Goal: Task Accomplishment & Management: Use online tool/utility

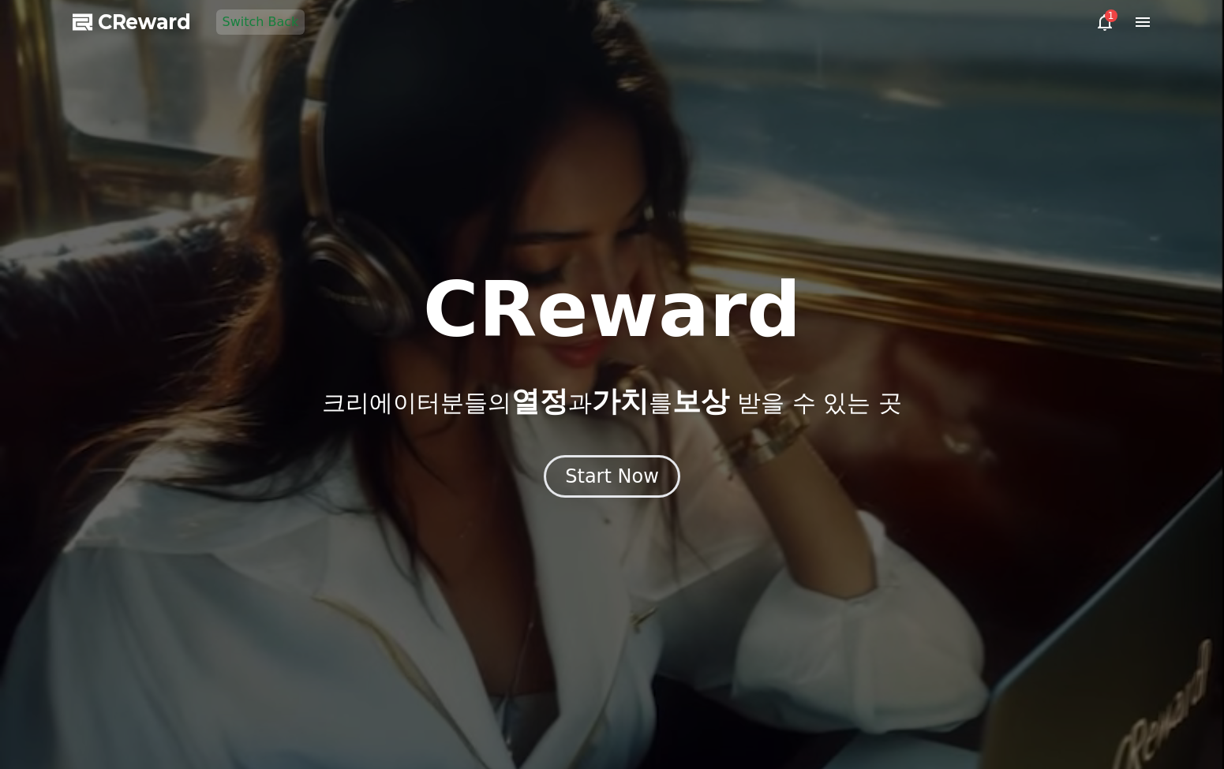
click at [1159, 12] on div at bounding box center [612, 384] width 1224 height 769
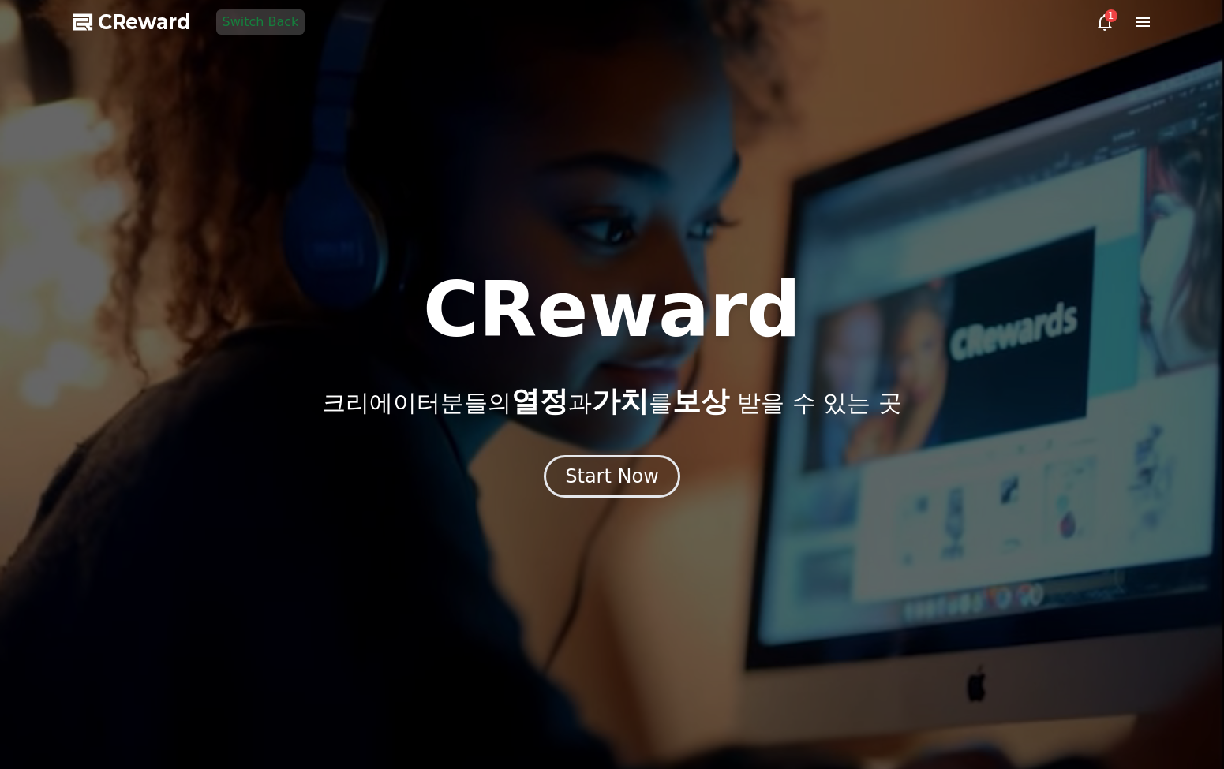
click at [1150, 21] on icon at bounding box center [1142, 22] width 19 height 19
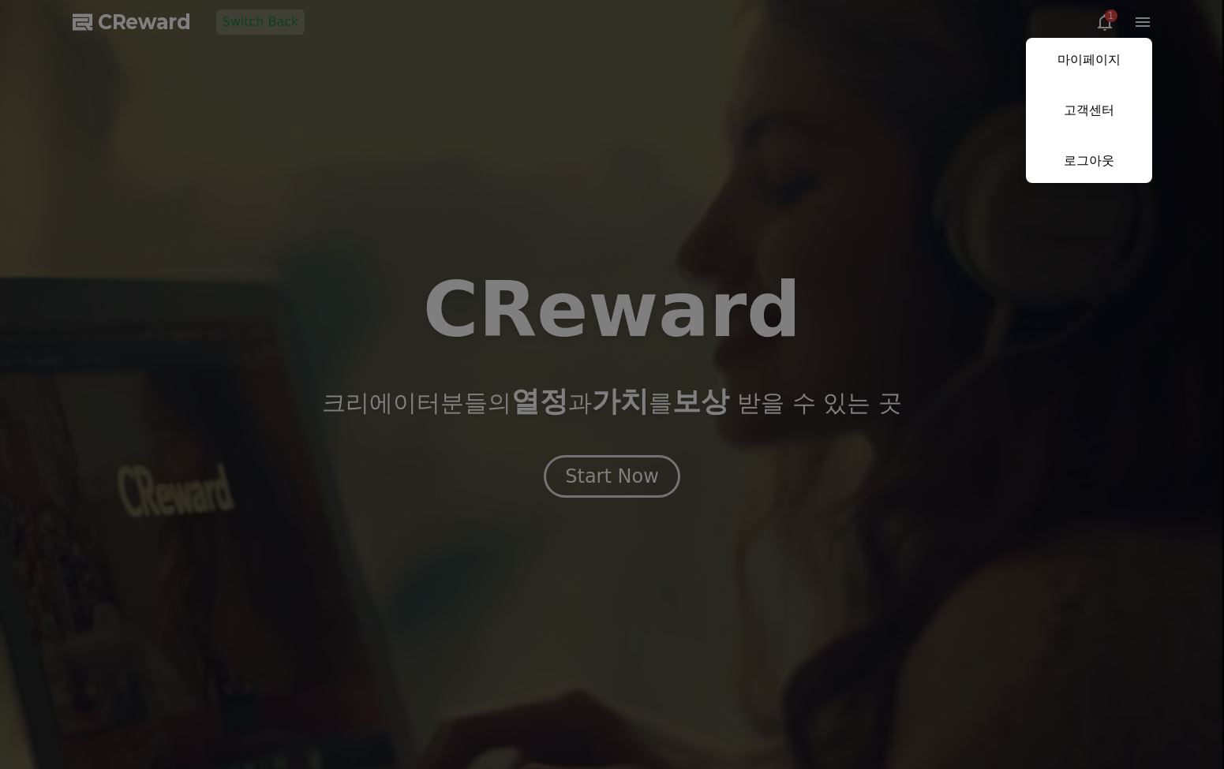
click at [1108, 50] on link "마이페이지" at bounding box center [1089, 60] width 126 height 44
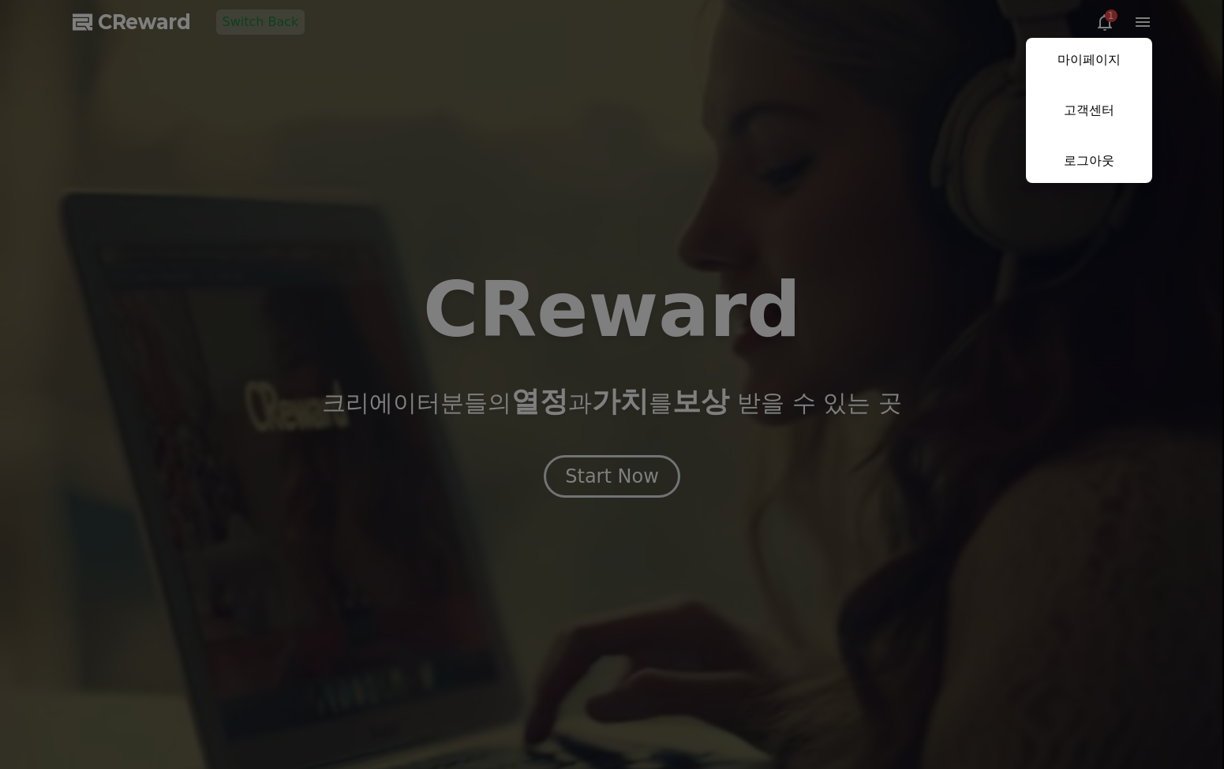
select select "**********"
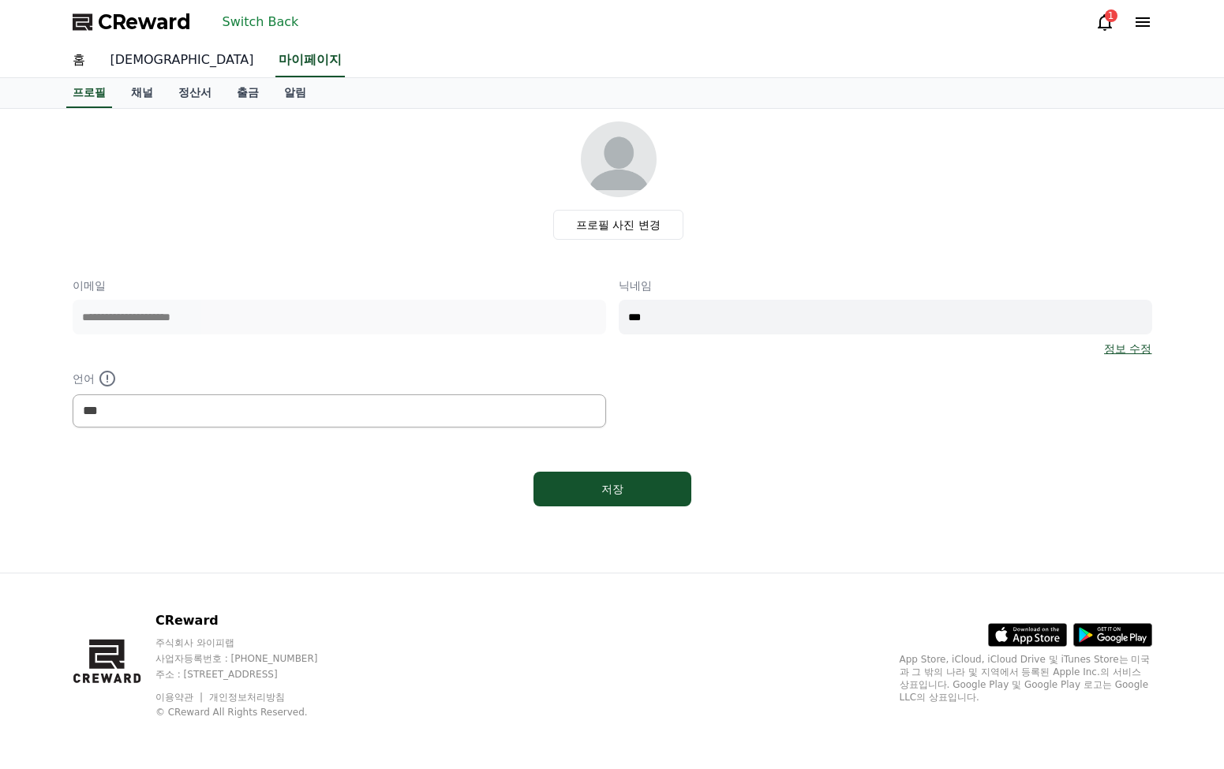
click at [122, 60] on link "[DEMOGRAPHIC_DATA]" at bounding box center [182, 60] width 169 height 33
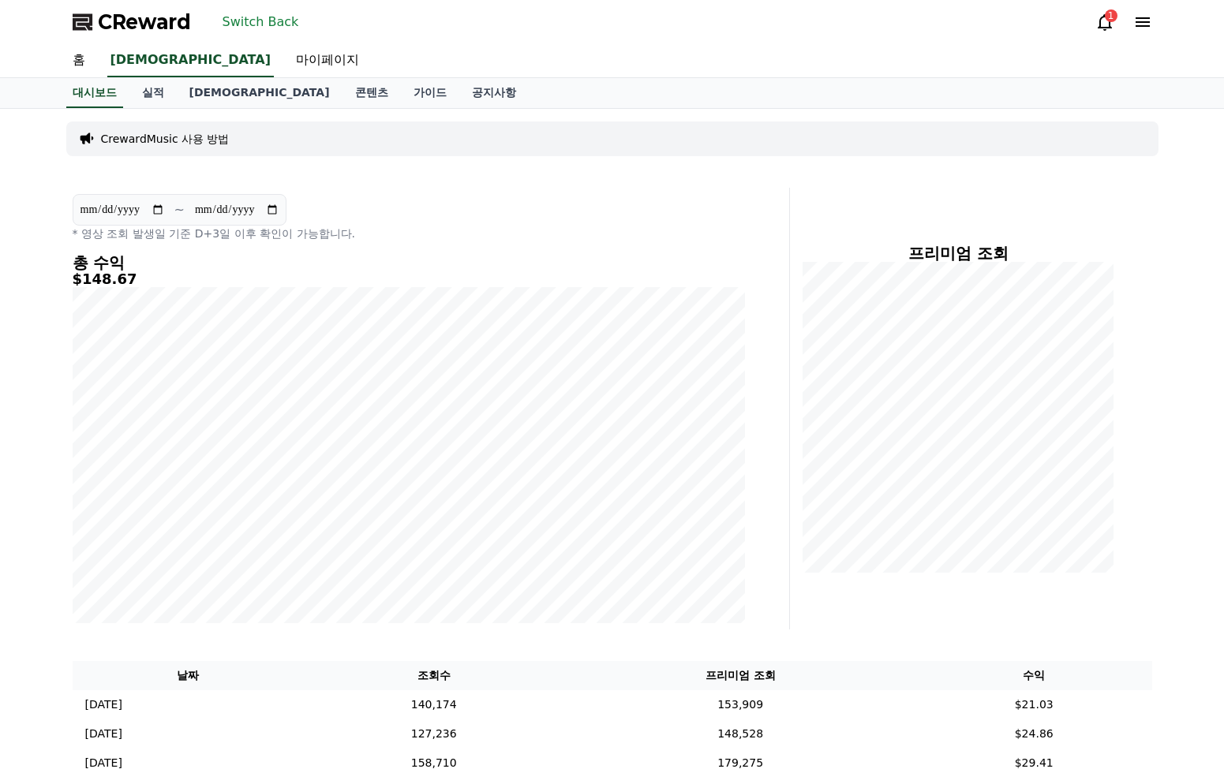
click at [1141, 286] on div "프리미엄 조회" at bounding box center [977, 409] width 362 height 442
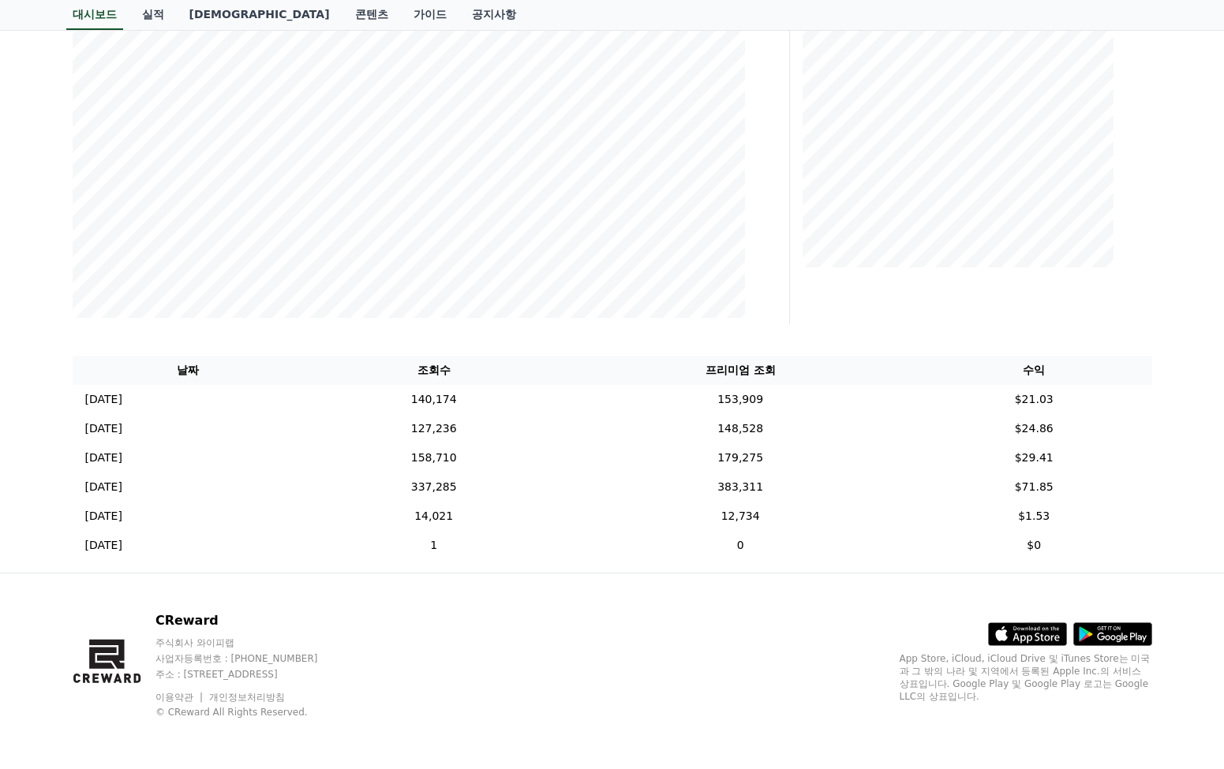
click at [1141, 286] on div "프리미엄 조회" at bounding box center [977, 103] width 362 height 442
click at [1143, 288] on div "프리미엄 조회" at bounding box center [977, 103] width 362 height 442
click at [1146, 290] on div "프리미엄 조회" at bounding box center [977, 103] width 362 height 442
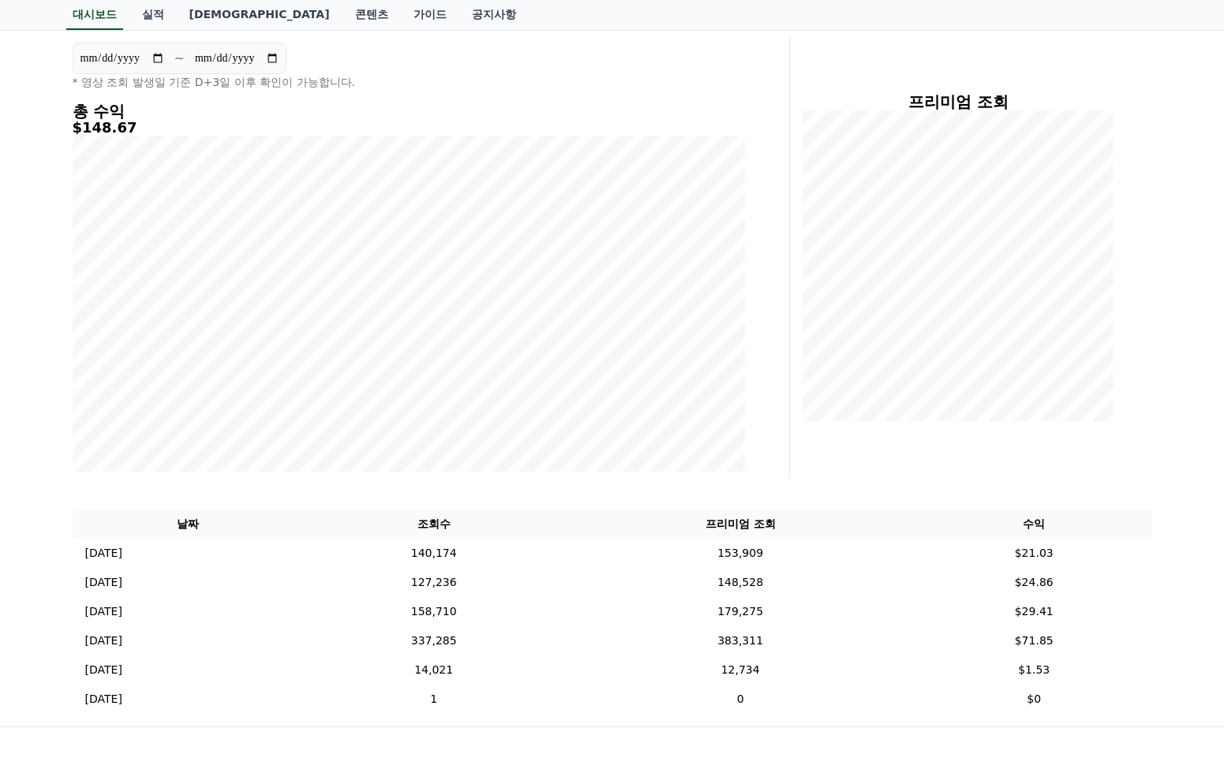
scroll to position [70, 0]
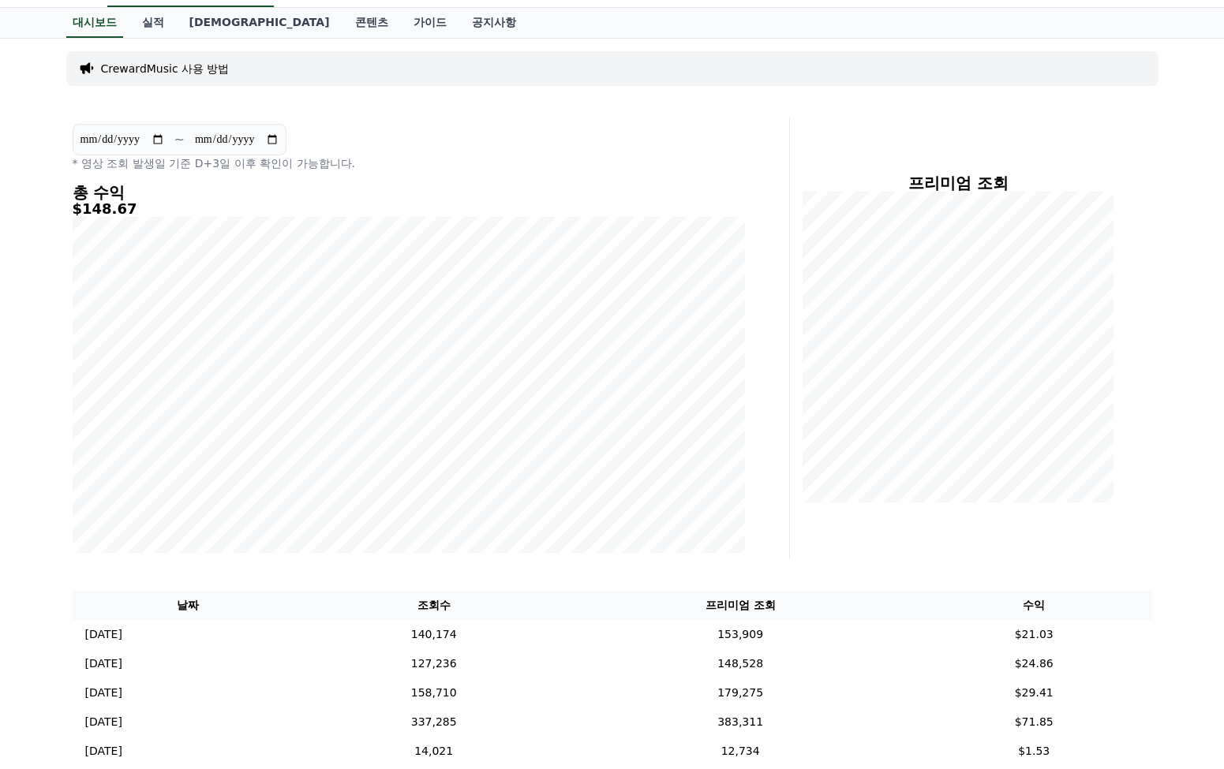
click at [1153, 287] on div "프리미엄 조회" at bounding box center [977, 339] width 362 height 442
drag, startPoint x: 911, startPoint y: 549, endPoint x: 952, endPoint y: 544, distance: 41.4
click at [926, 546] on div "프리미엄 조회" at bounding box center [977, 339] width 362 height 442
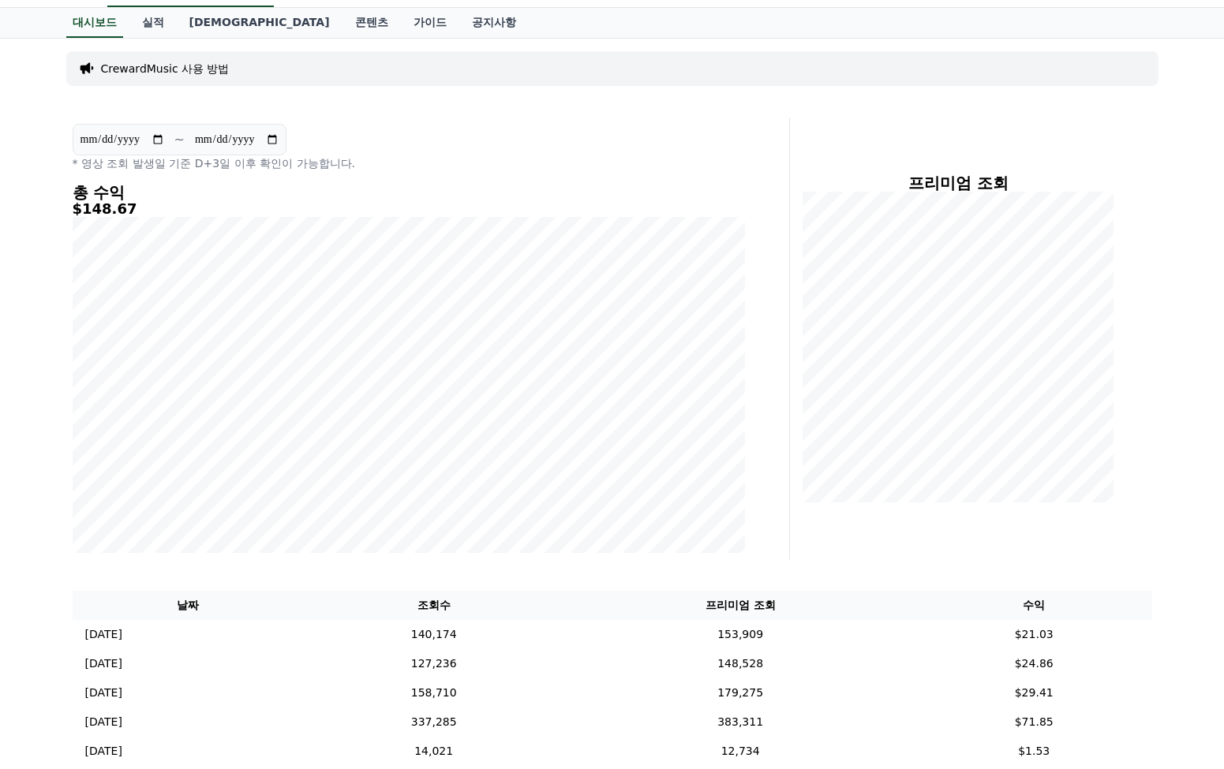
click at [1105, 531] on div "프리미엄 조회" at bounding box center [977, 339] width 362 height 442
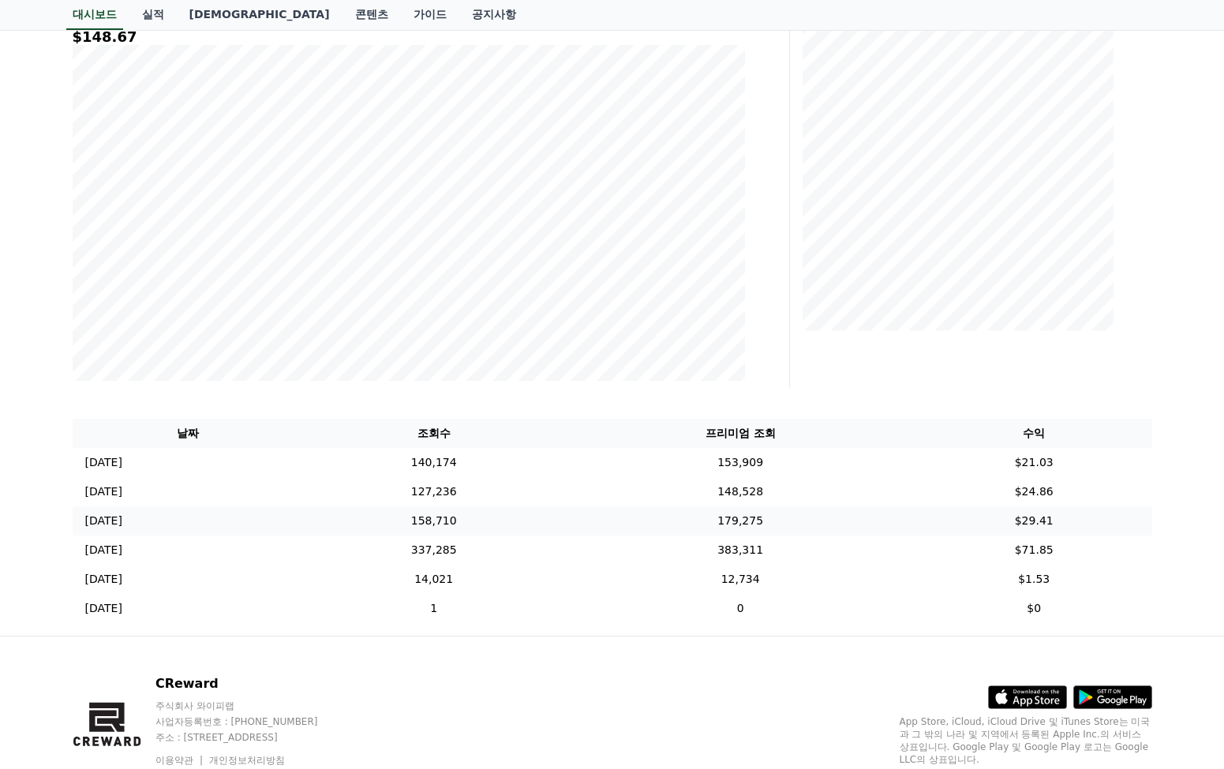
click at [1147, 516] on td "$29.41" at bounding box center [1034, 521] width 236 height 29
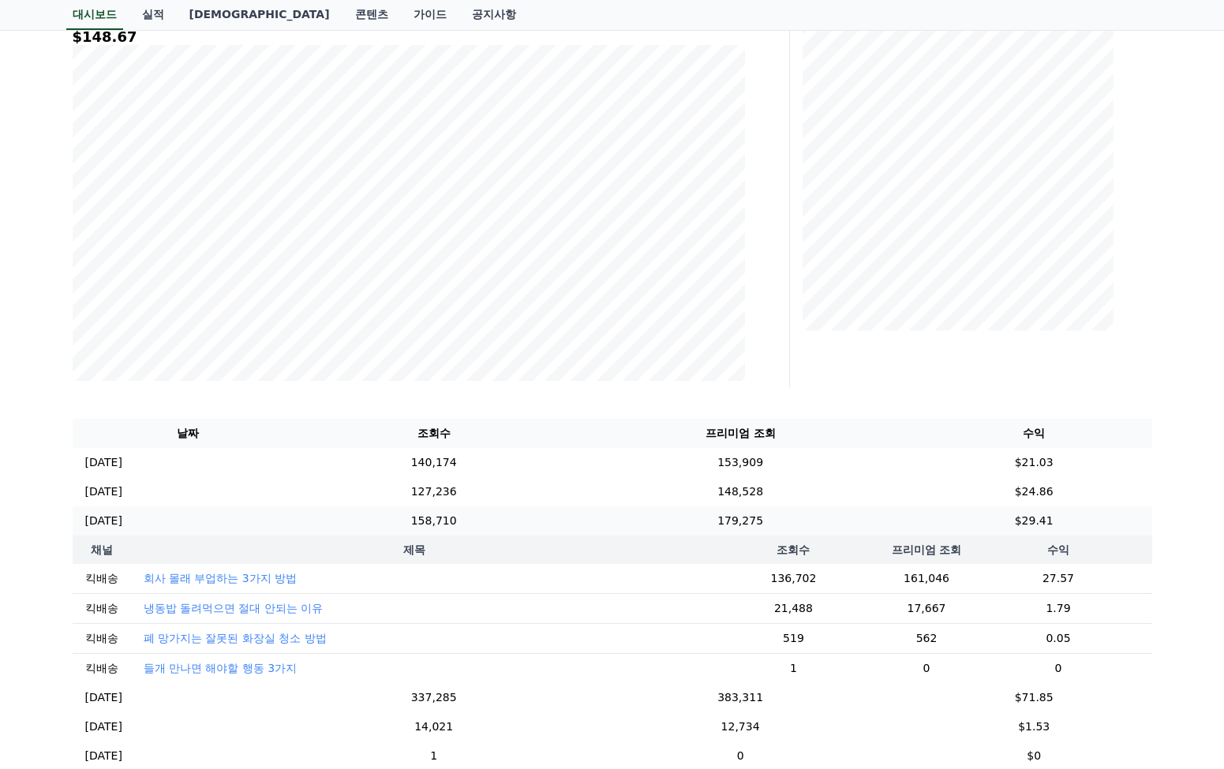
click at [1136, 521] on td "$29.41" at bounding box center [1034, 521] width 236 height 29
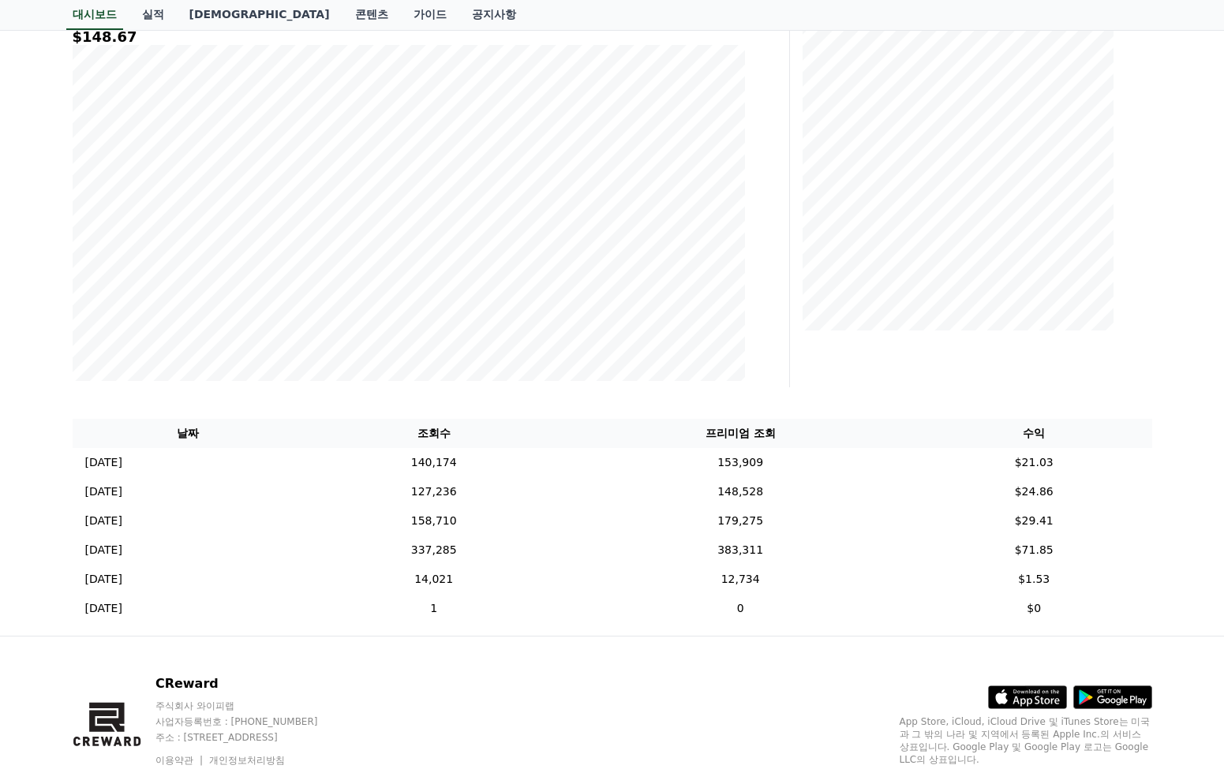
click at [1159, 531] on div "**********" at bounding box center [612, 251] width 1105 height 769
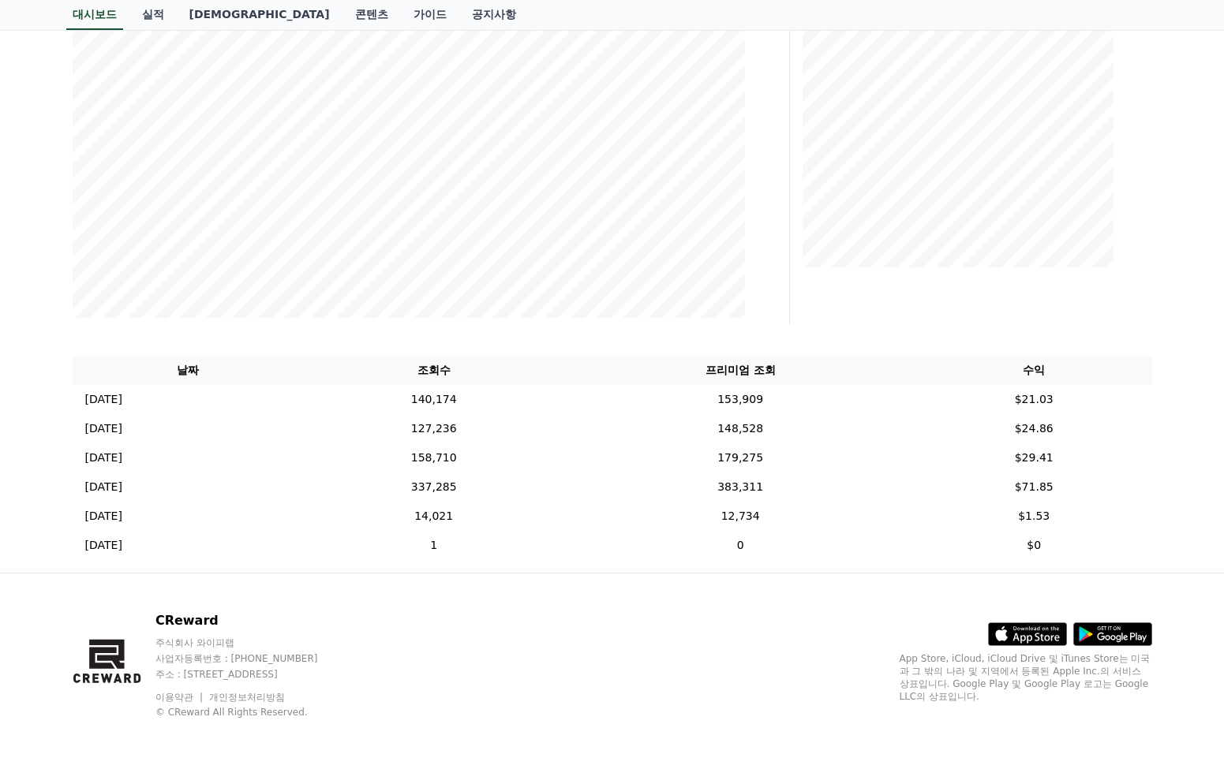
scroll to position [0, 0]
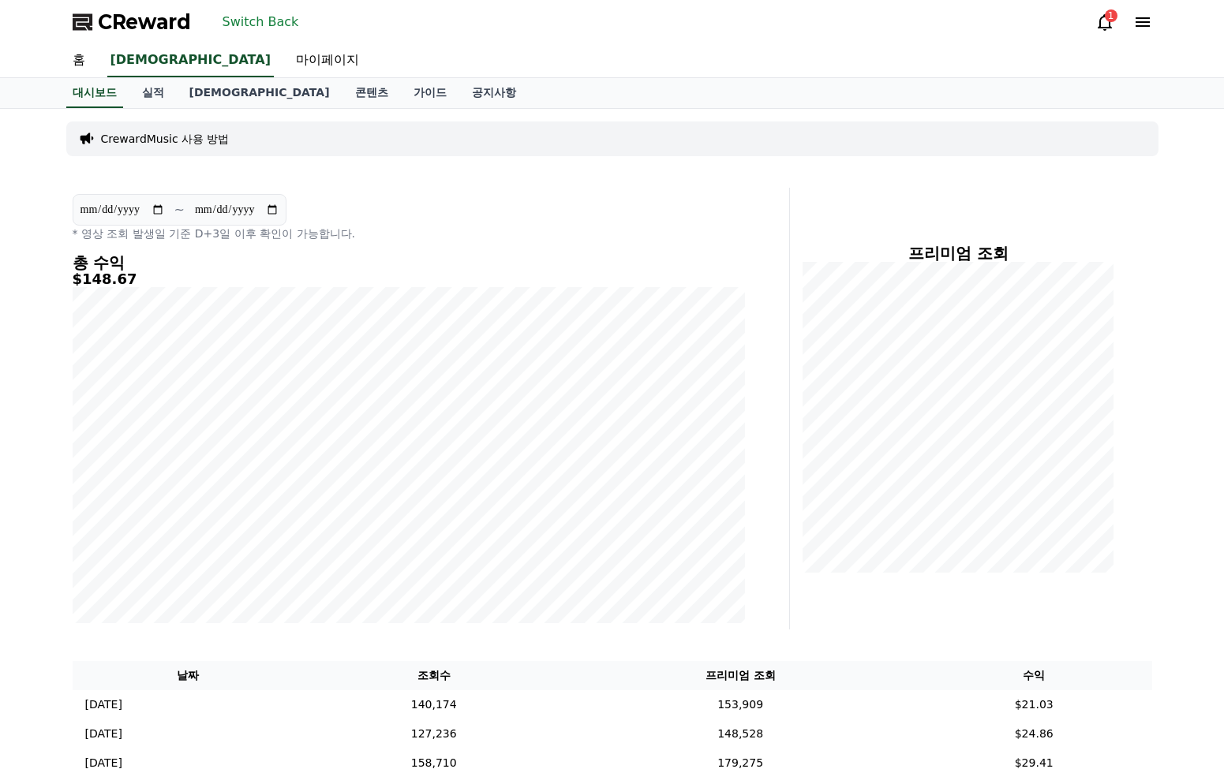
click at [251, 21] on button "Switch Back" at bounding box center [260, 21] width 89 height 25
